Goal: Check status: Check status

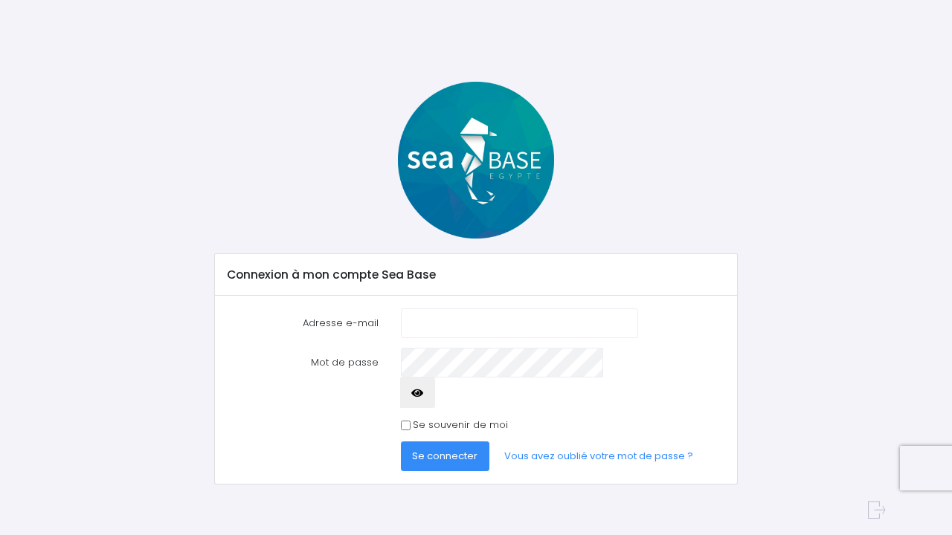
click at [454, 324] on input "Adresse e-mail" at bounding box center [519, 324] width 237 height 30
type input "[EMAIL_ADDRESS][DOMAIN_NAME]"
click at [423, 393] on icon "button" at bounding box center [417, 393] width 12 height 0
click at [447, 449] on span "Se connecter" at bounding box center [444, 456] width 65 height 14
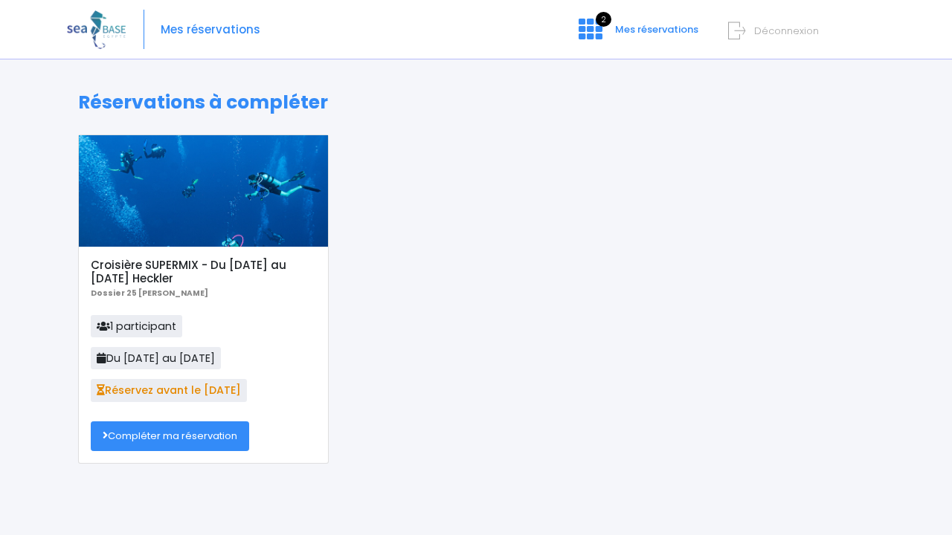
click at [167, 440] on link "Compléter ma réservation" at bounding box center [170, 437] width 158 height 30
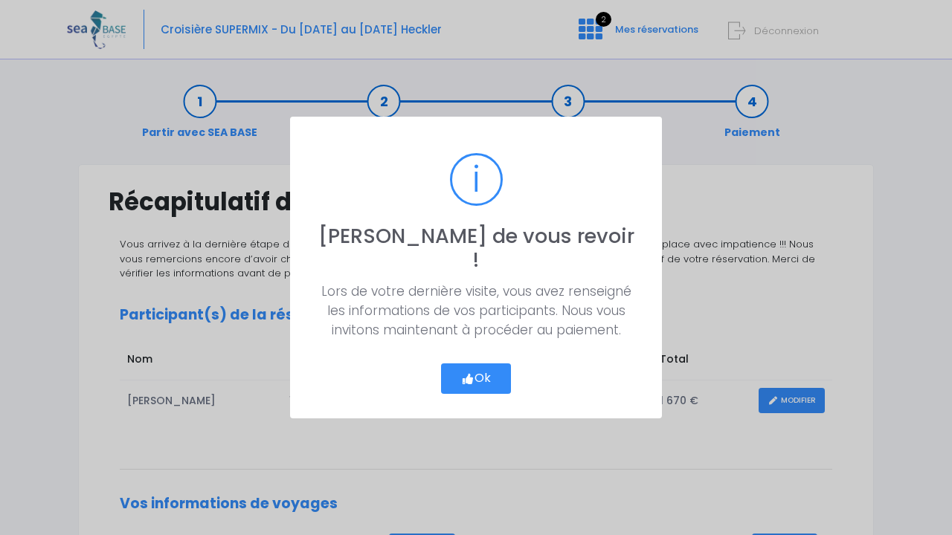
click at [465, 379] on icon "button" at bounding box center [467, 379] width 13 height 0
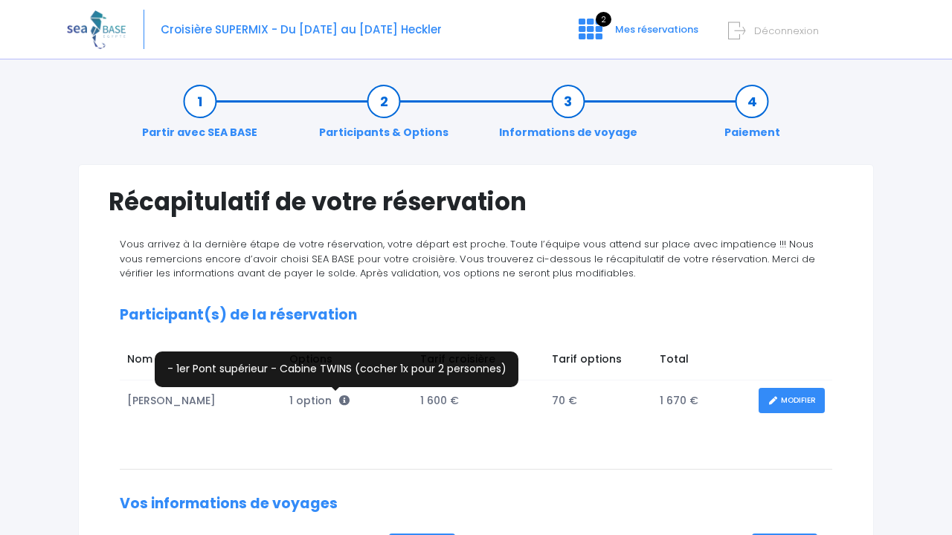
click at [339, 401] on icon at bounding box center [344, 401] width 10 height 10
